Goal: Find specific page/section: Find specific page/section

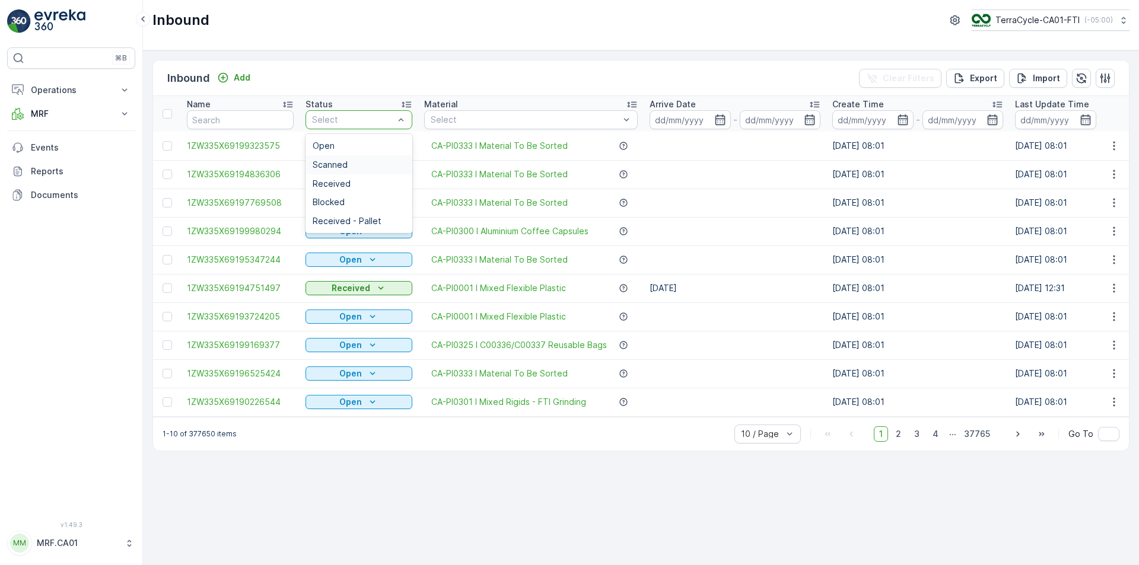
click at [362, 167] on div "Scanned" at bounding box center [359, 164] width 93 height 9
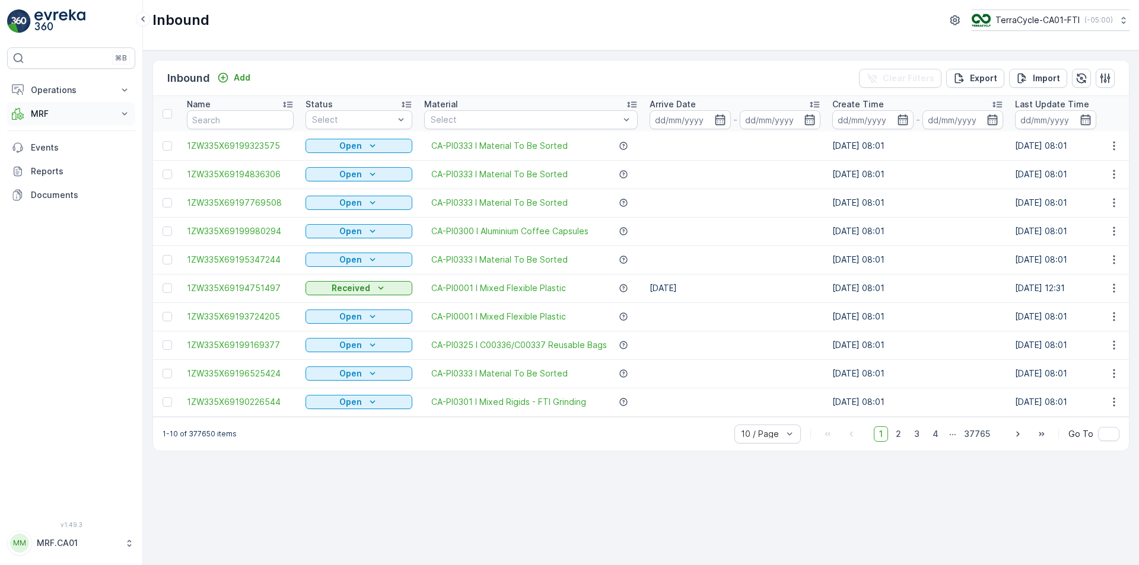
click at [46, 114] on p "MRF" at bounding box center [71, 114] width 81 height 12
click at [48, 182] on p "Process" at bounding box center [46, 184] width 32 height 12
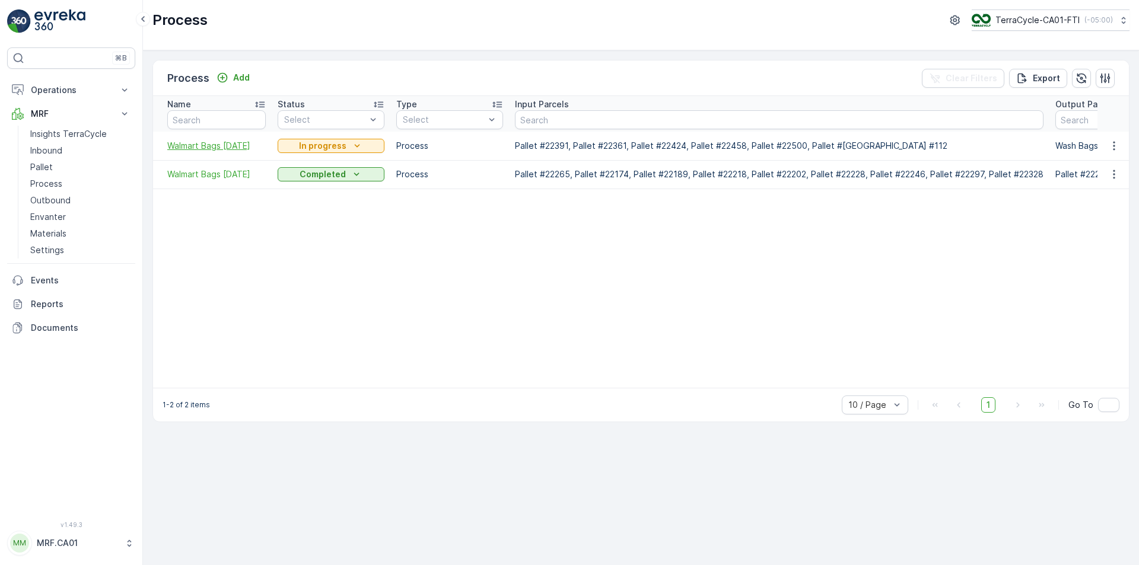
click at [209, 149] on span "Walmart Bags [DATE]" at bounding box center [216, 146] width 98 height 12
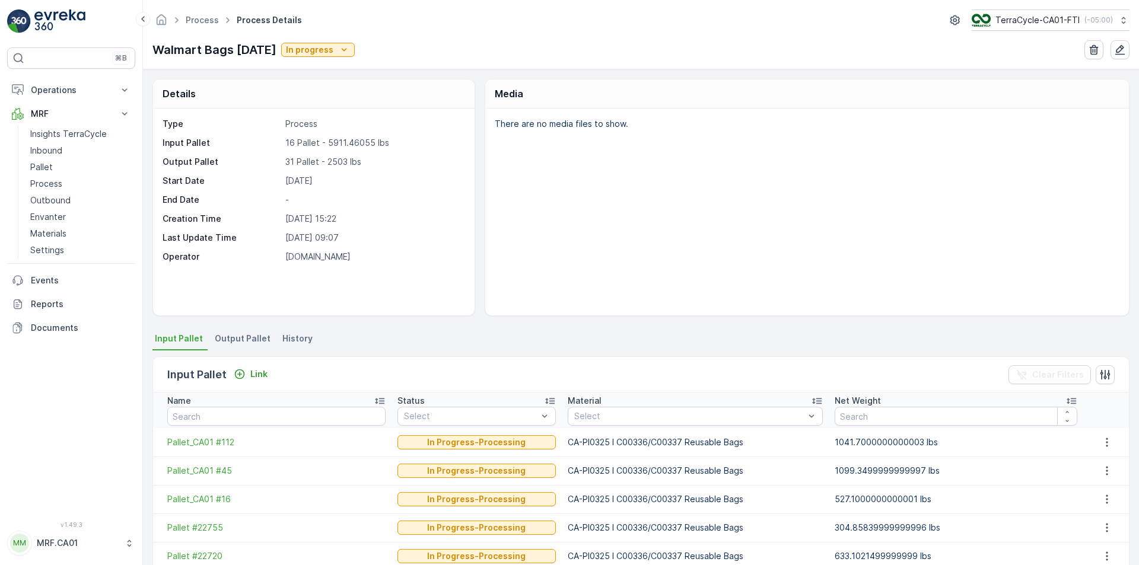
click at [240, 343] on span "Output Pallet" at bounding box center [243, 339] width 56 height 12
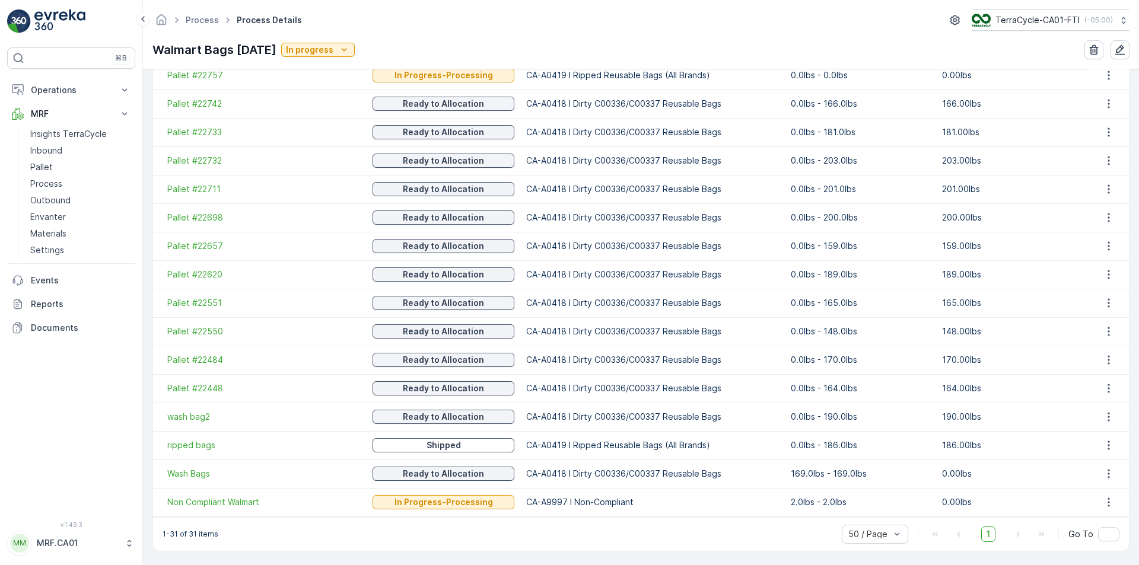
scroll to position [796, 0]
click at [171, 469] on span "Wash Bags" at bounding box center [263, 472] width 193 height 12
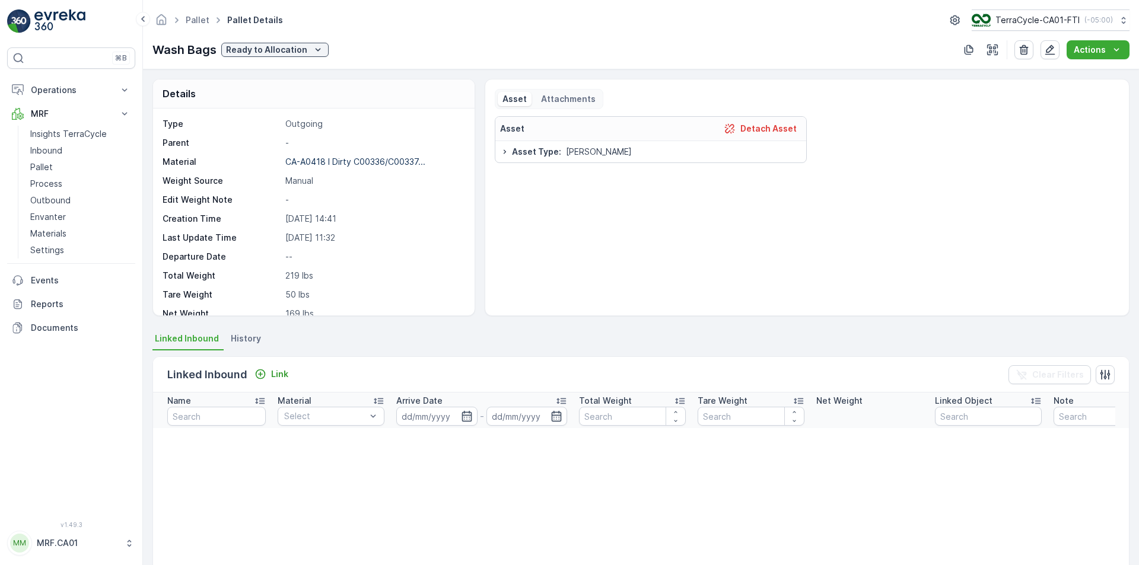
click at [249, 333] on span "History" at bounding box center [246, 339] width 30 height 12
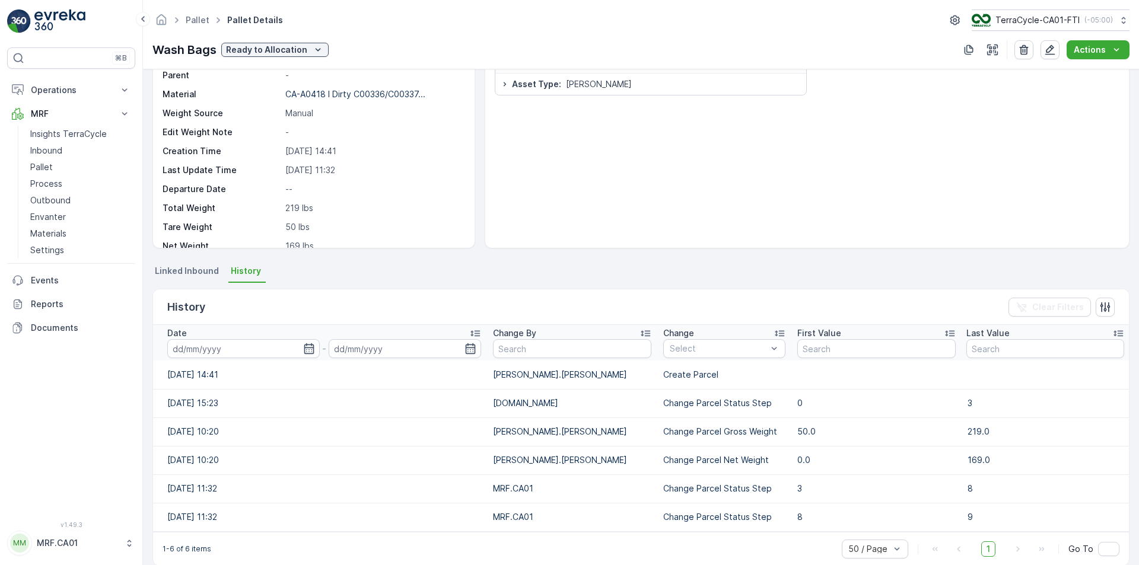
scroll to position [84, 0]
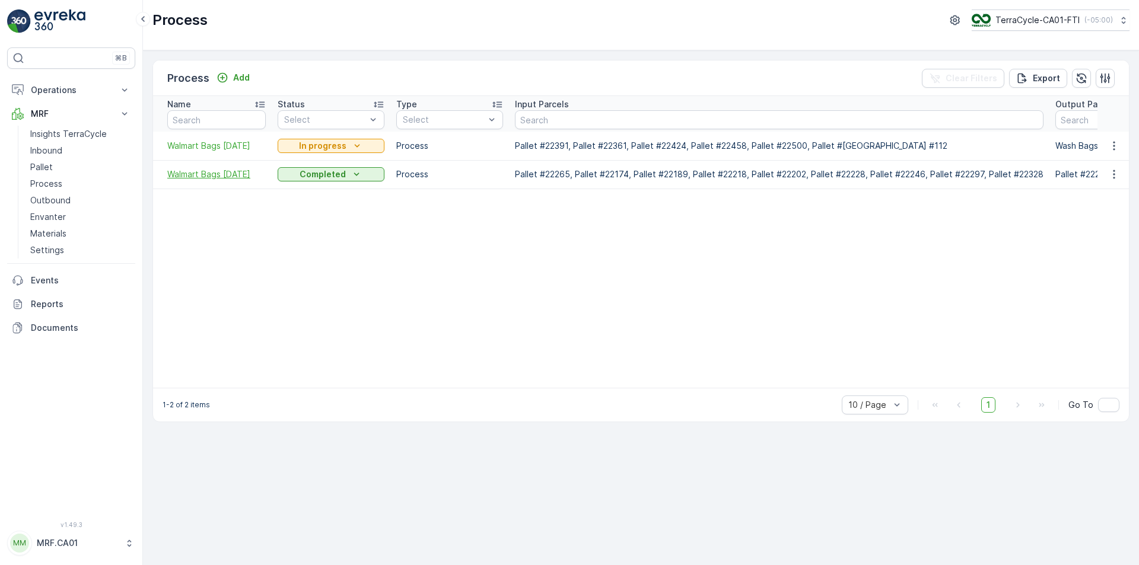
click at [174, 175] on span "Walmart Bags [DATE]" at bounding box center [216, 174] width 98 height 12
click at [56, 144] on link "Inbound" at bounding box center [81, 150] width 110 height 17
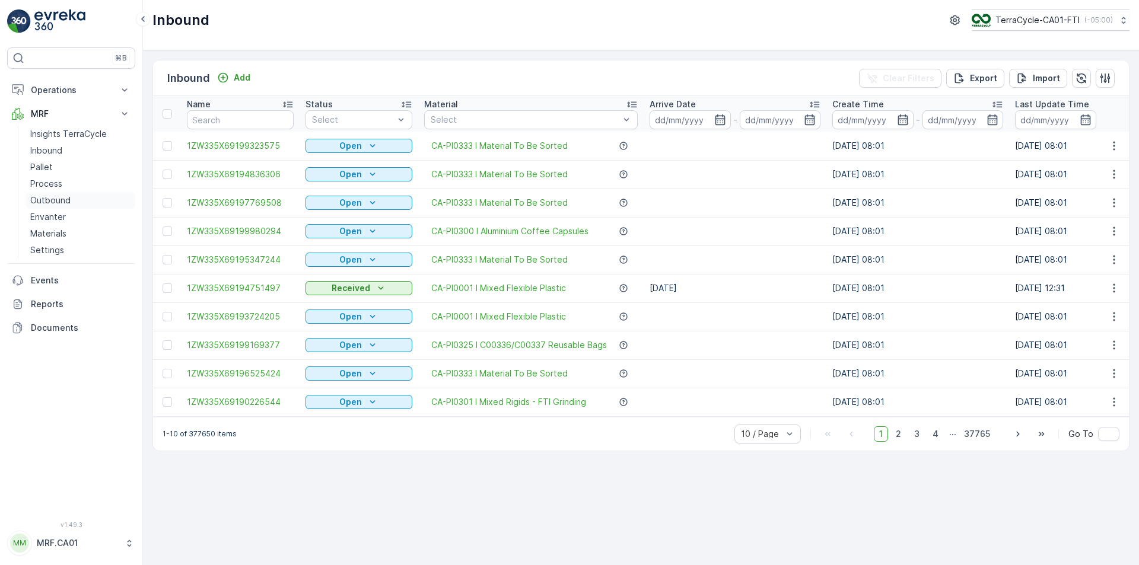
click at [47, 198] on p "Outbound" at bounding box center [50, 201] width 40 height 12
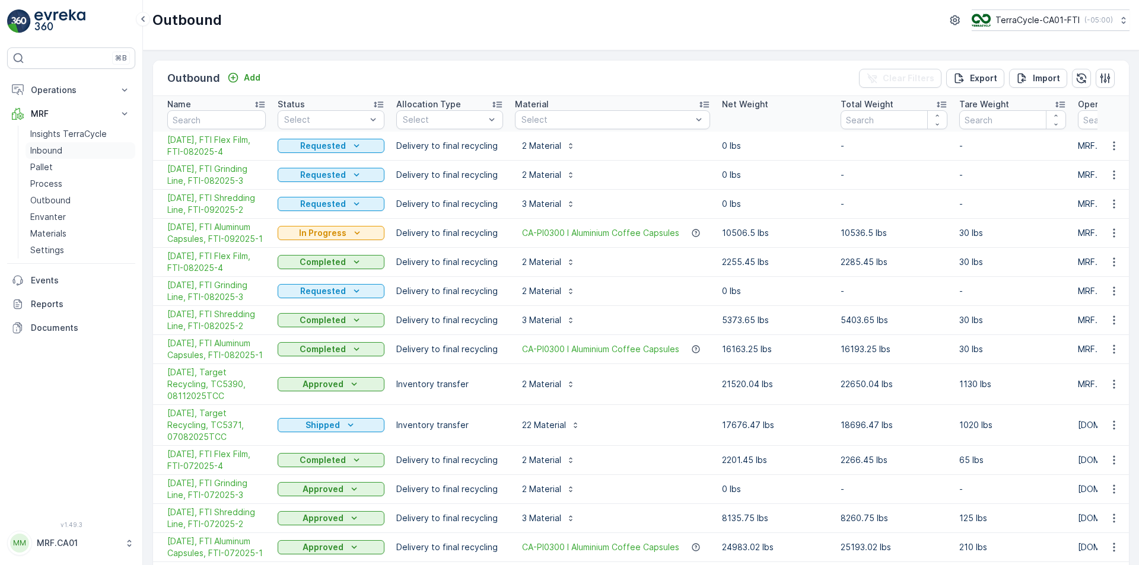
click at [43, 152] on p "Inbound" at bounding box center [46, 151] width 32 height 12
